Goal: Information Seeking & Learning: Learn about a topic

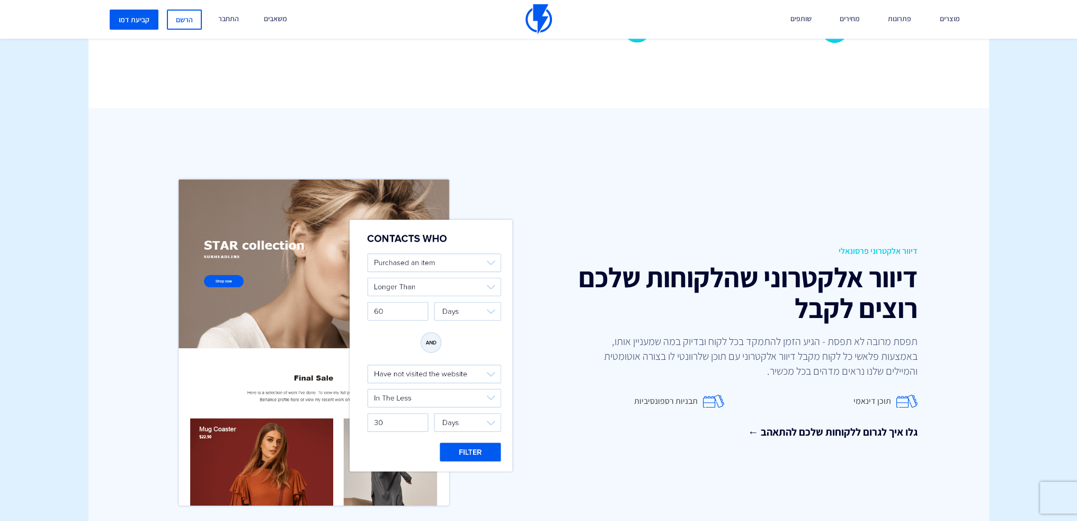
scroll to position [1430, 0]
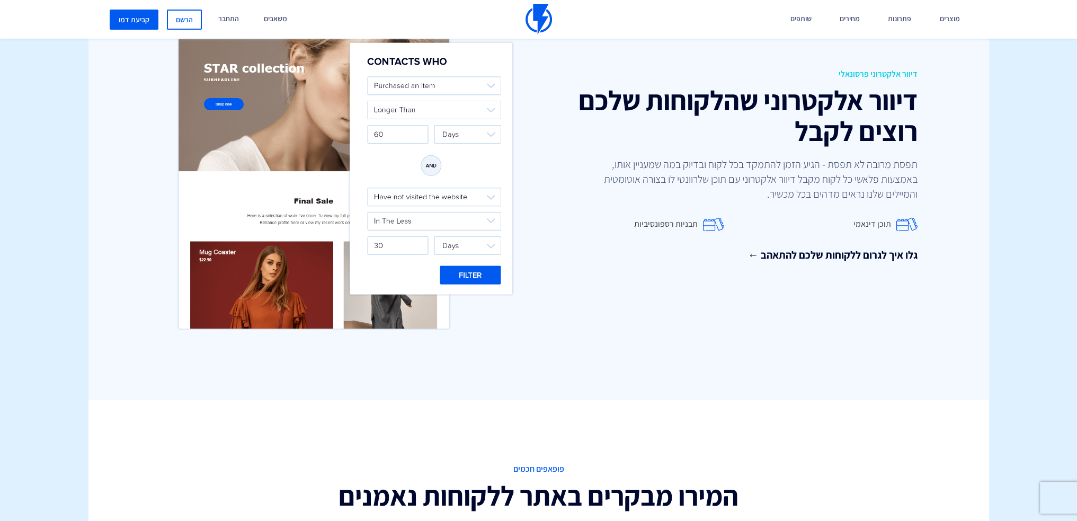
click at [465, 233] on img at bounding box center [345, 165] width 344 height 341
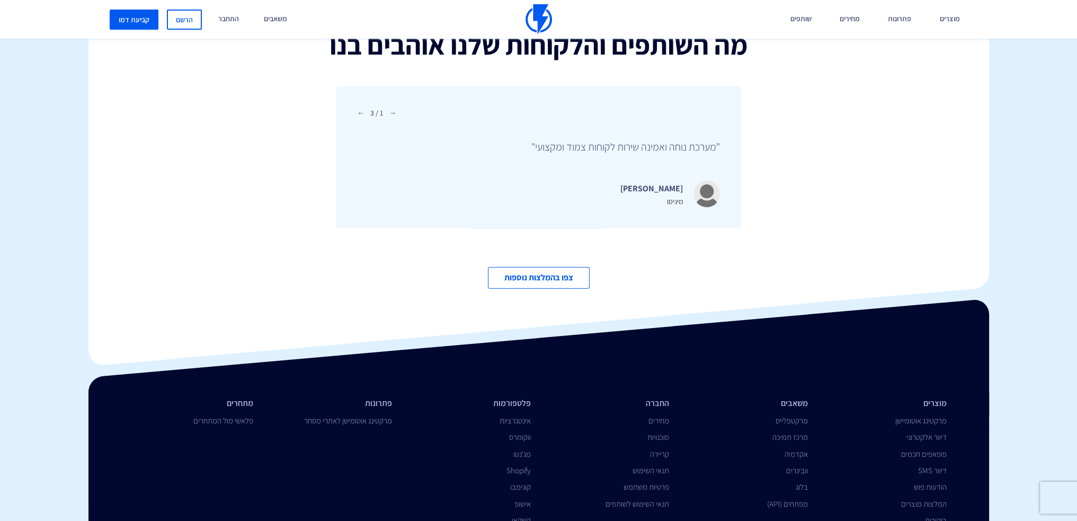
scroll to position [3607, 0]
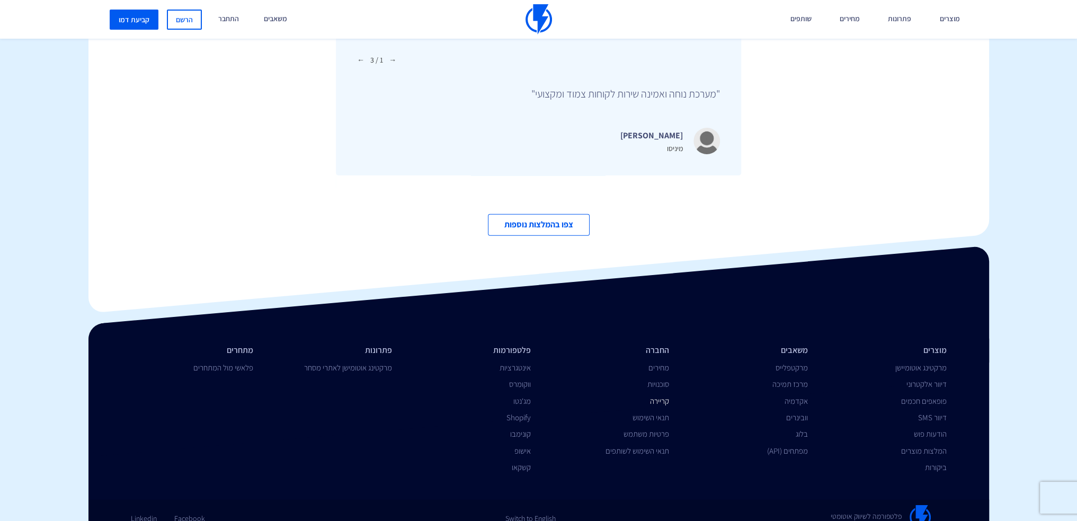
click at [661, 396] on link "קריירה" at bounding box center [659, 401] width 19 height 10
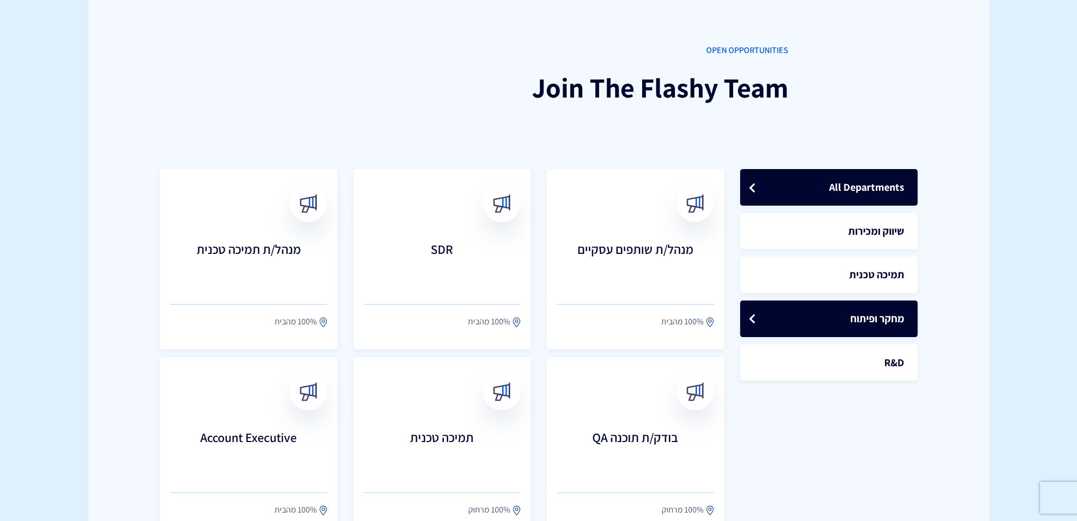
scroll to position [212, 0]
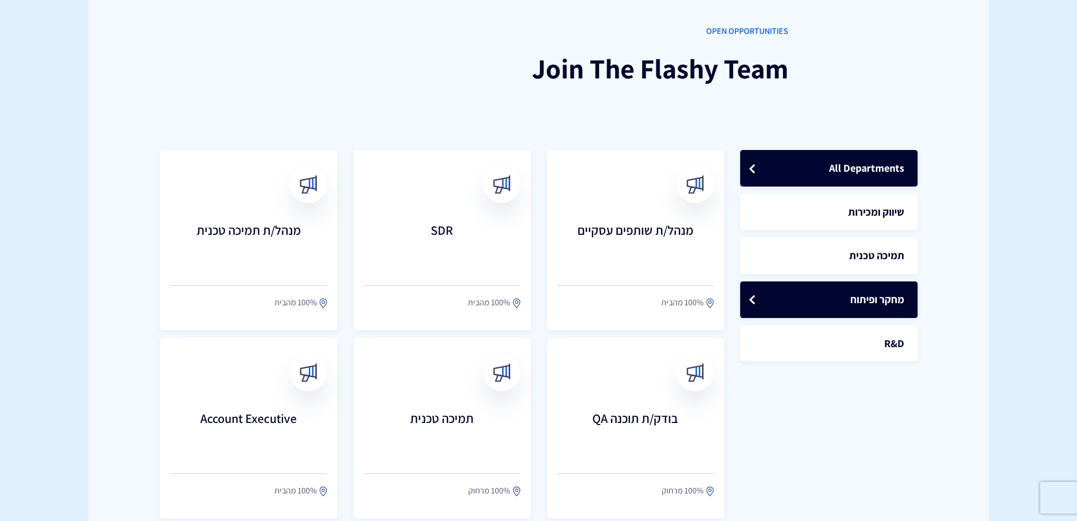
click at [828, 282] on link "מחקר ופיתוח" at bounding box center [828, 299] width 177 height 37
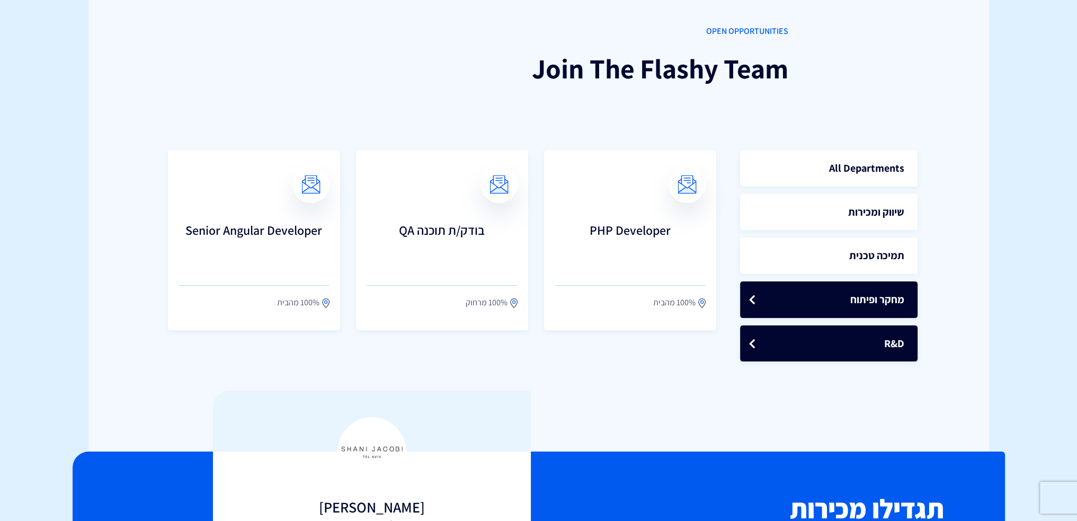
click at [895, 349] on link "R&D" at bounding box center [828, 343] width 177 height 37
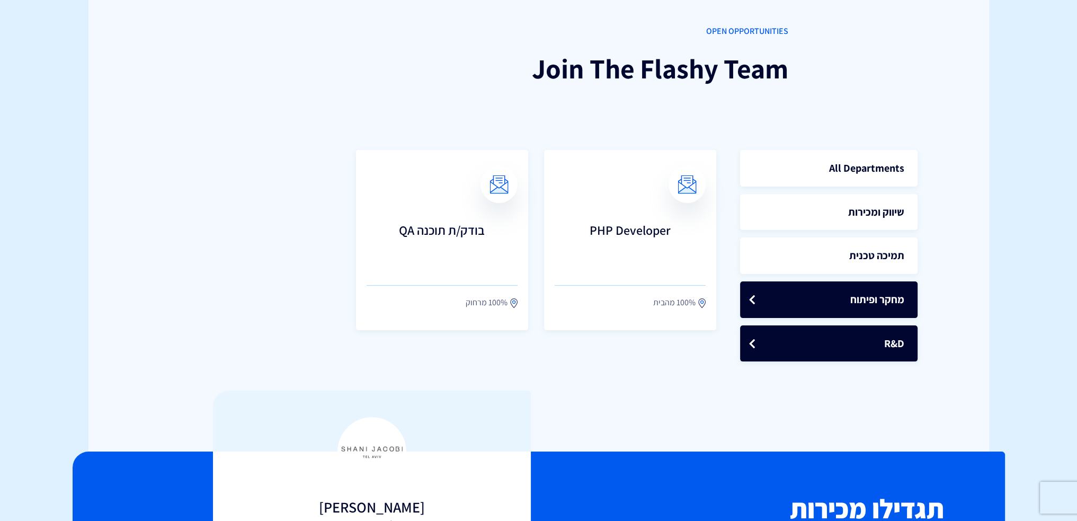
click at [847, 310] on link "מחקר ופיתוח" at bounding box center [828, 299] width 177 height 37
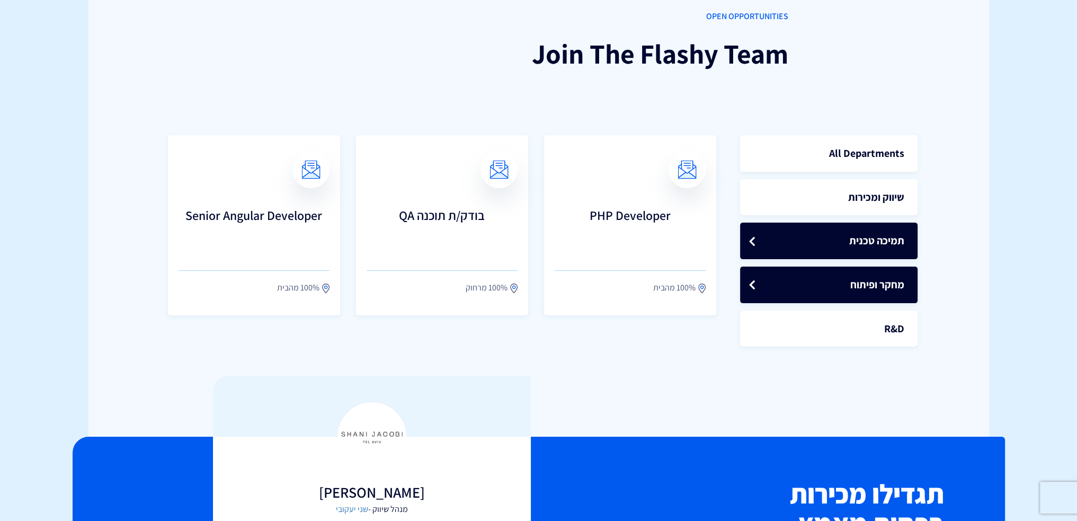
scroll to position [159, 0]
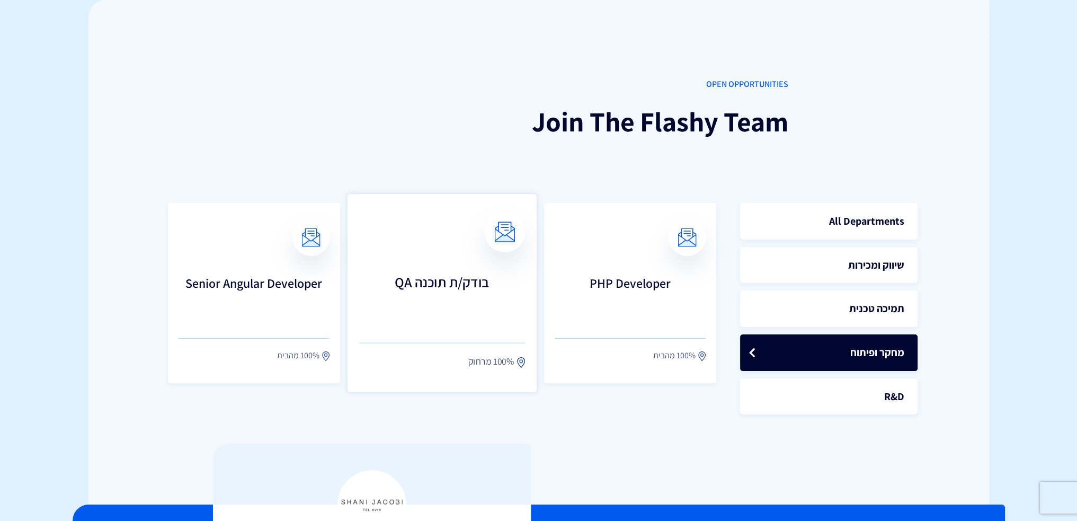
click at [490, 296] on h3 "בודק/ת תוכנה QA" at bounding box center [442, 297] width 166 height 47
